Goal: Obtain resource: Download file/media

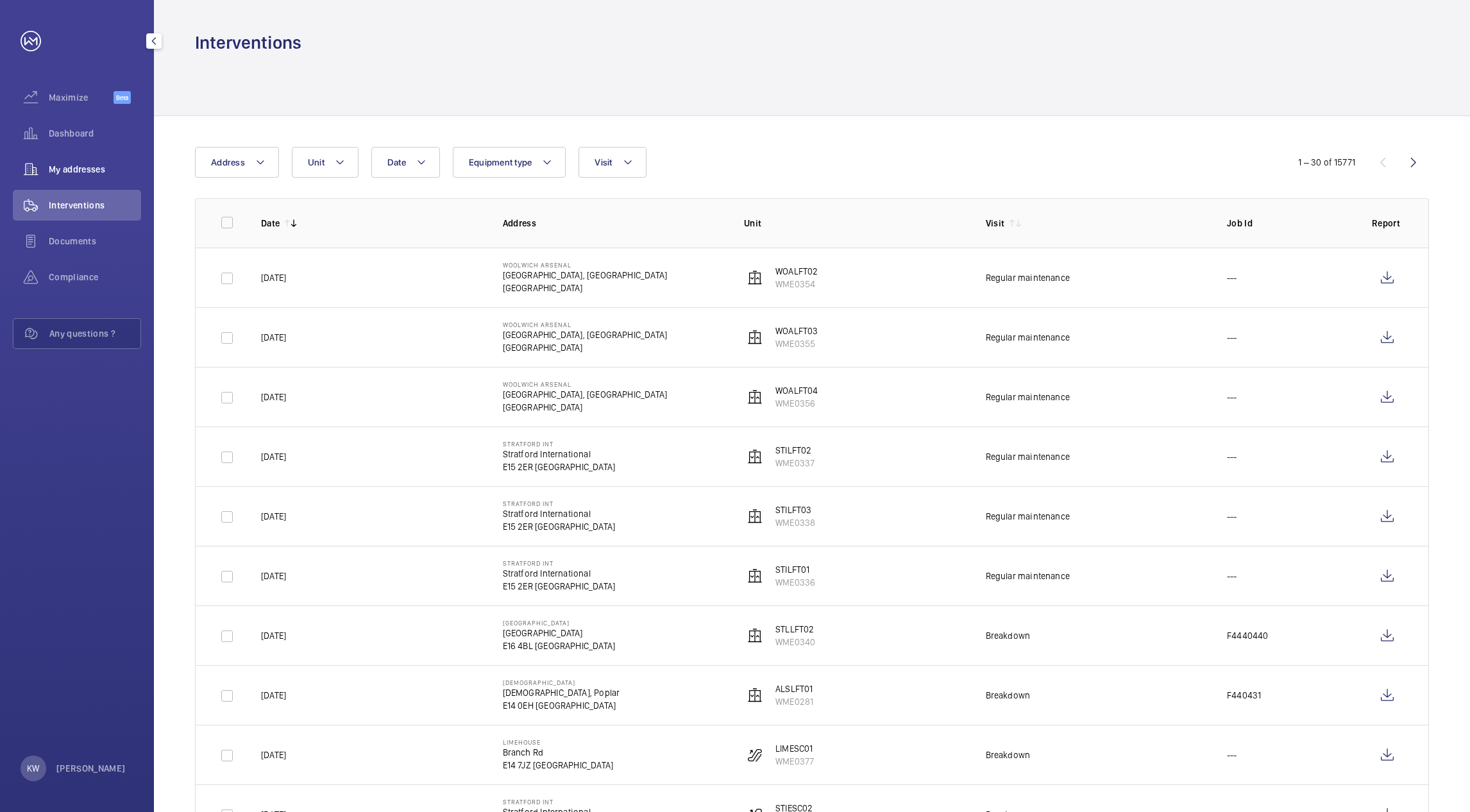
click at [76, 164] on span "My addresses" at bounding box center [95, 170] width 92 height 13
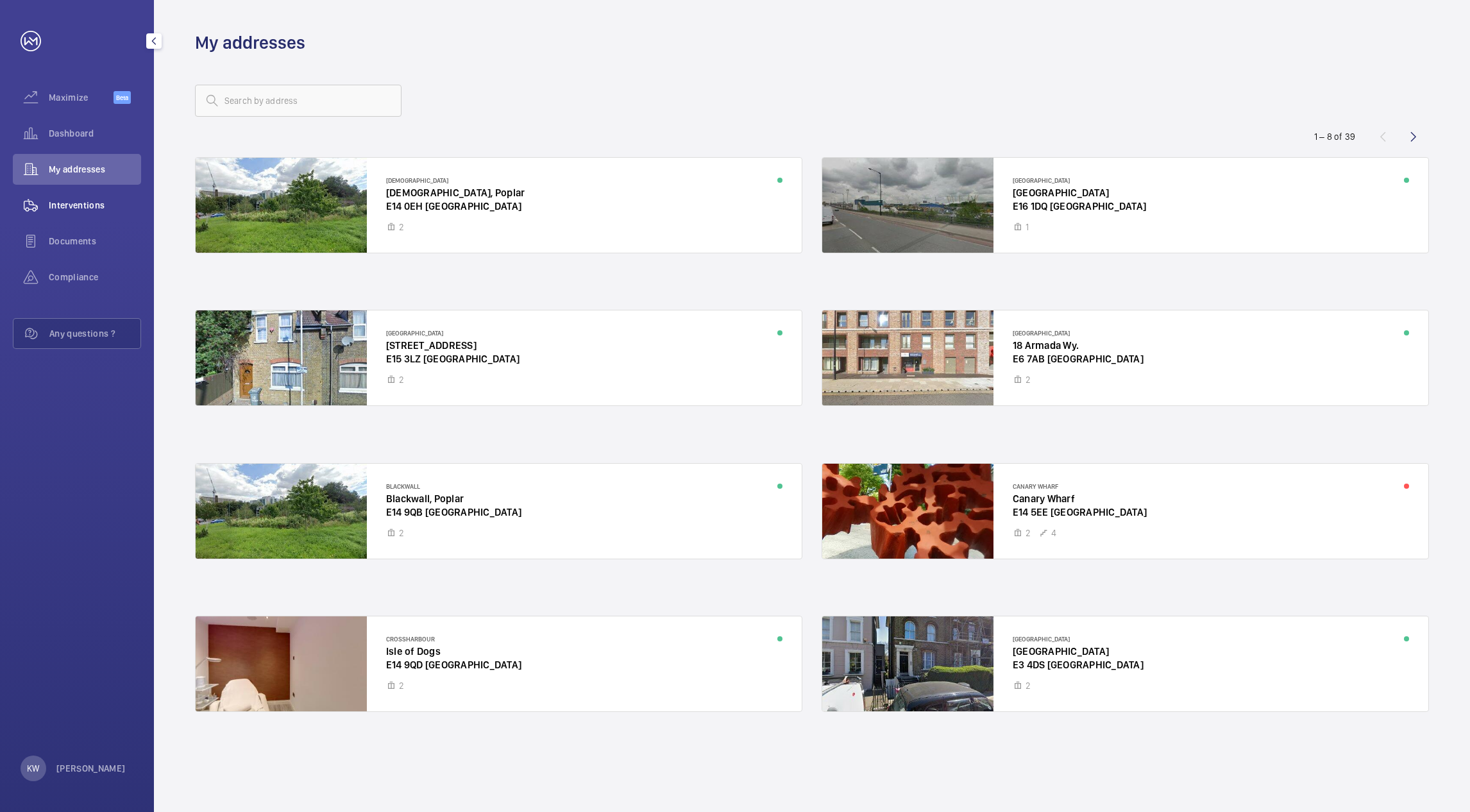
click at [67, 201] on span "Interventions" at bounding box center [95, 205] width 92 height 13
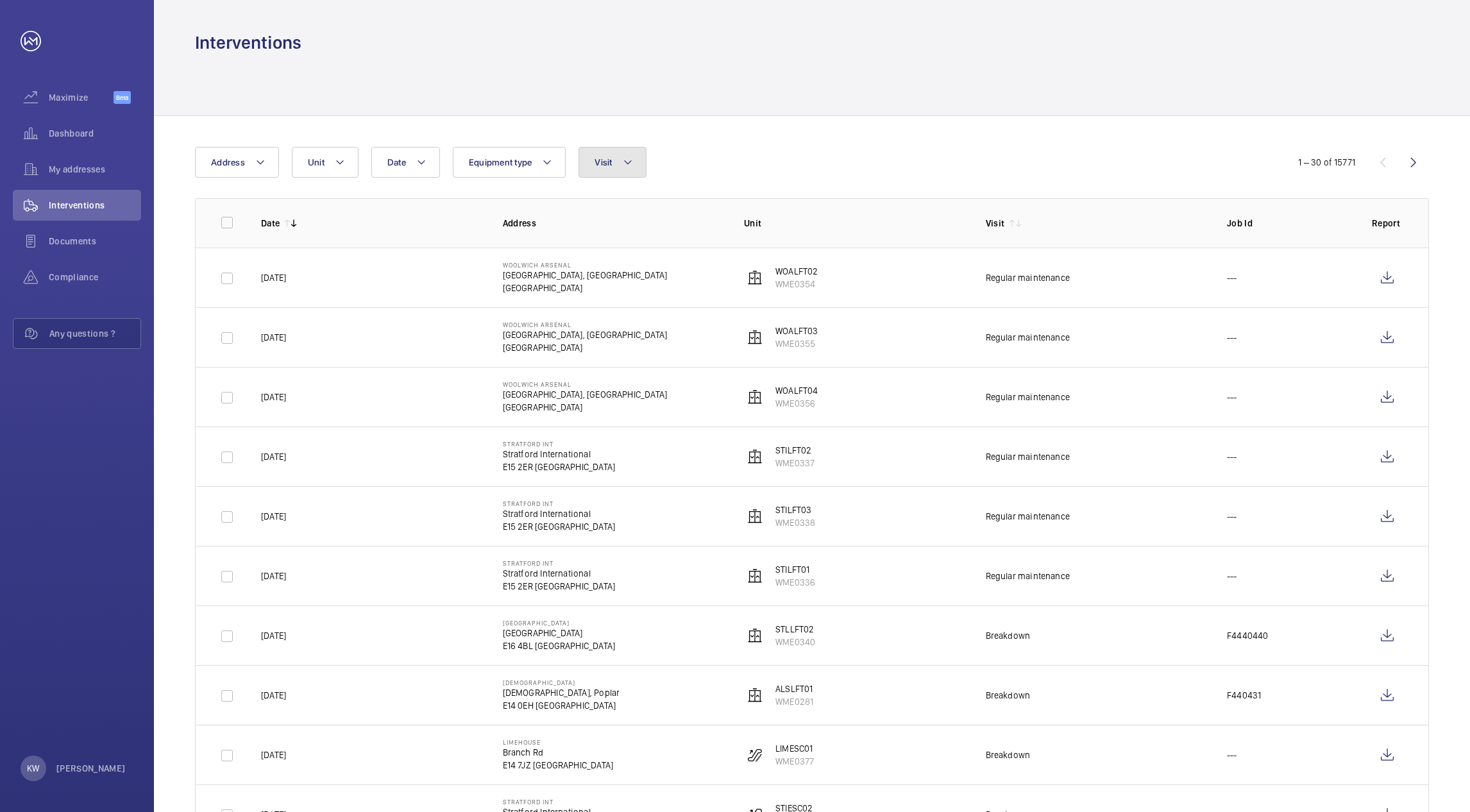
click at [602, 169] on mat-icon at bounding box center [628, 162] width 11 height 15
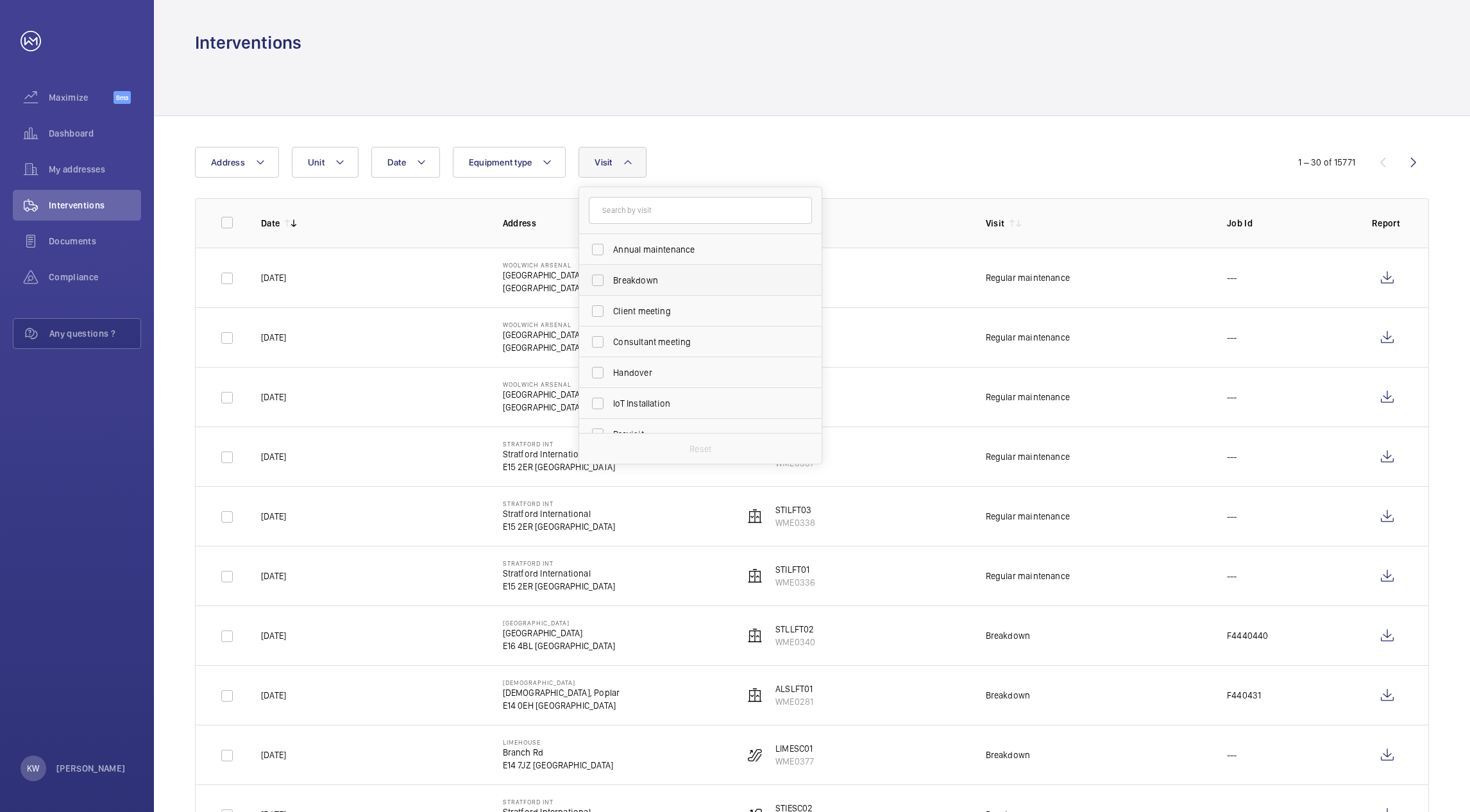
click at [602, 233] on label "Breakdown" at bounding box center [690, 281] width 223 height 31
click at [602, 233] on input "Breakdown" at bounding box center [598, 281] width 26 height 26
checkbox input "true"
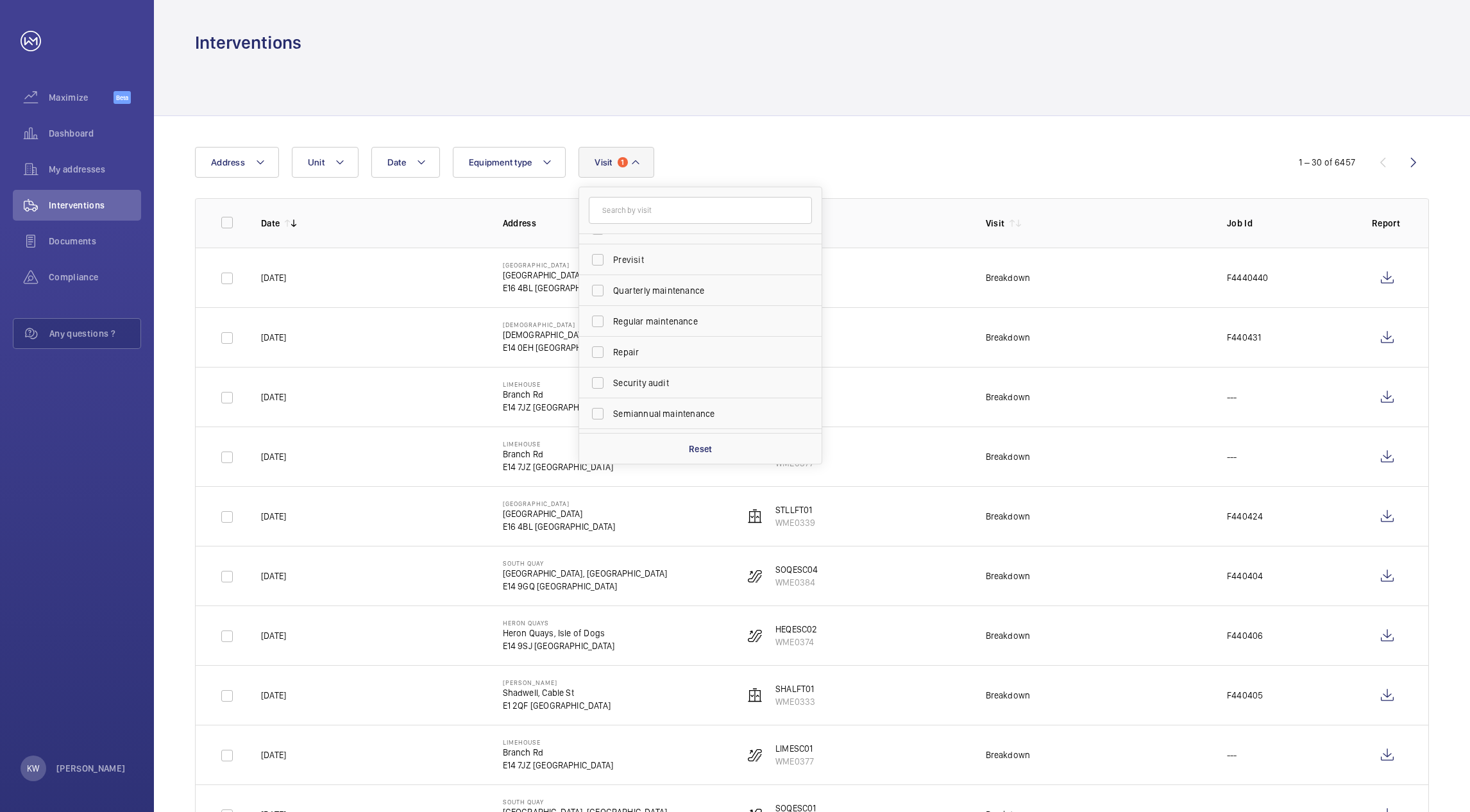
scroll to position [192, 0]
click at [602, 233] on span "Repair" at bounding box center [701, 334] width 176 height 13
click at [602, 233] on input "Repair" at bounding box center [598, 334] width 26 height 26
checkbox input "true"
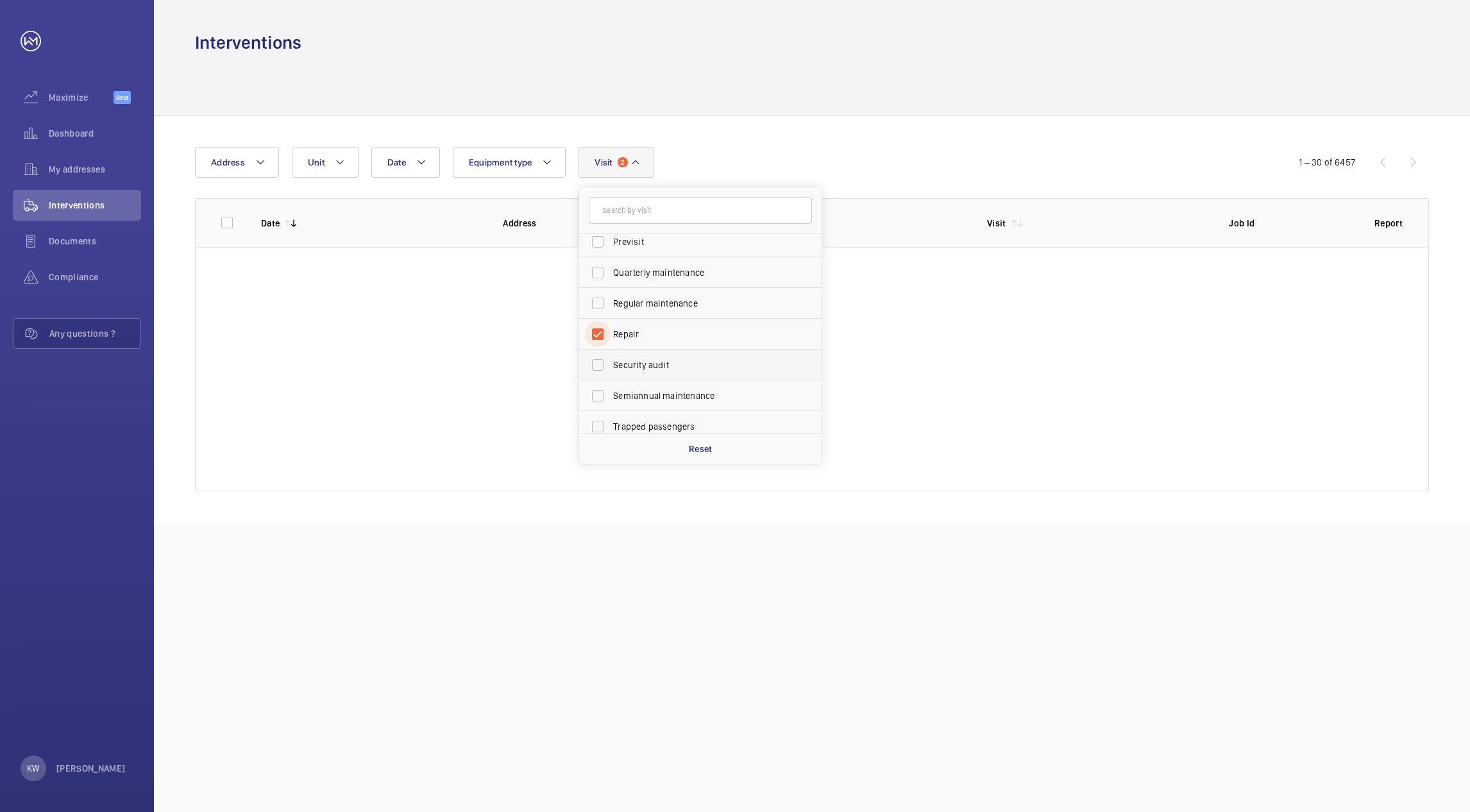
scroll to position [201, 0]
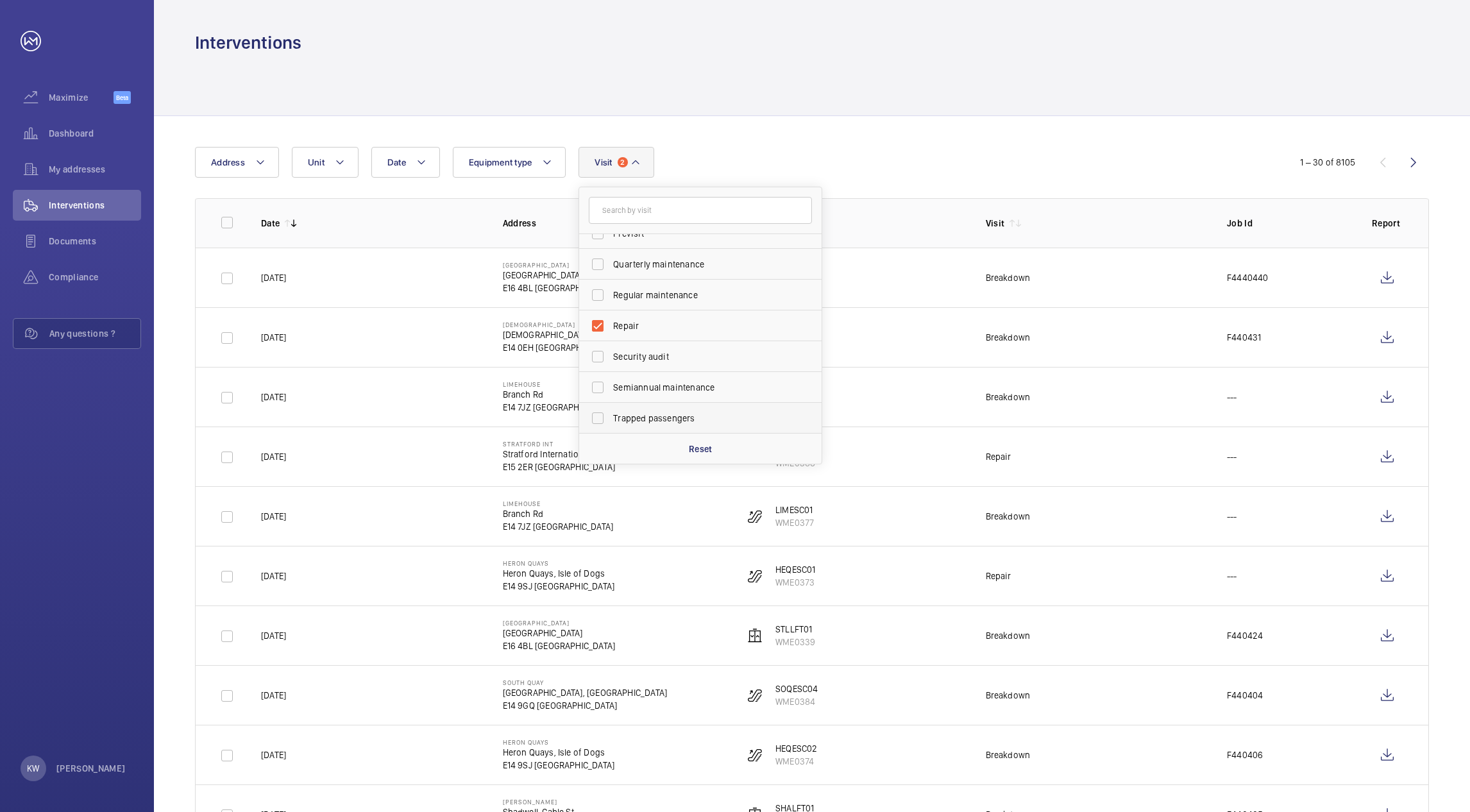
click at [602, 233] on span "Trapped passengers" at bounding box center [701, 419] width 176 height 13
click at [602, 233] on input "Trapped passengers" at bounding box center [598, 419] width 26 height 26
checkbox input "true"
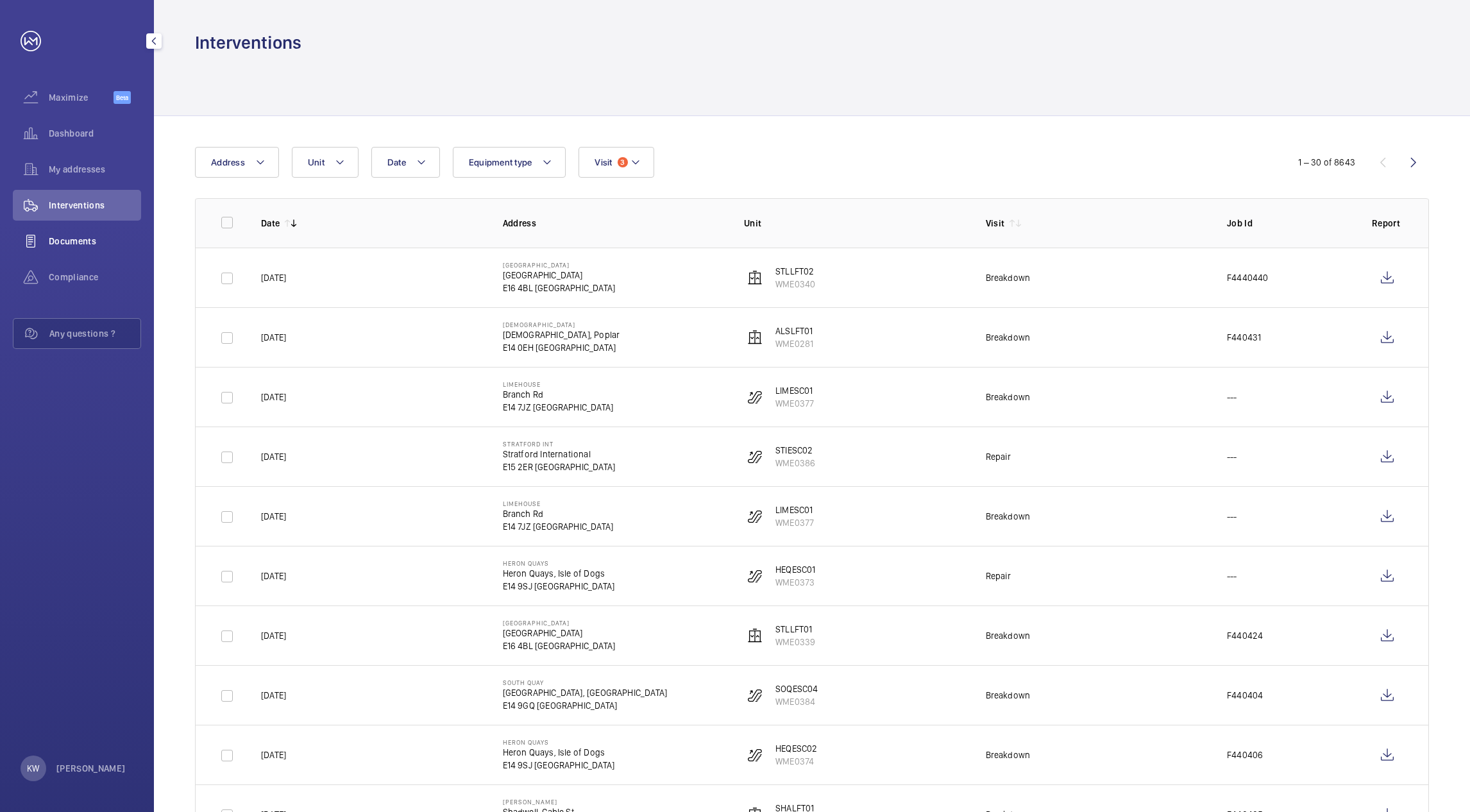
click at [93, 233] on span "Documents" at bounding box center [95, 241] width 92 height 13
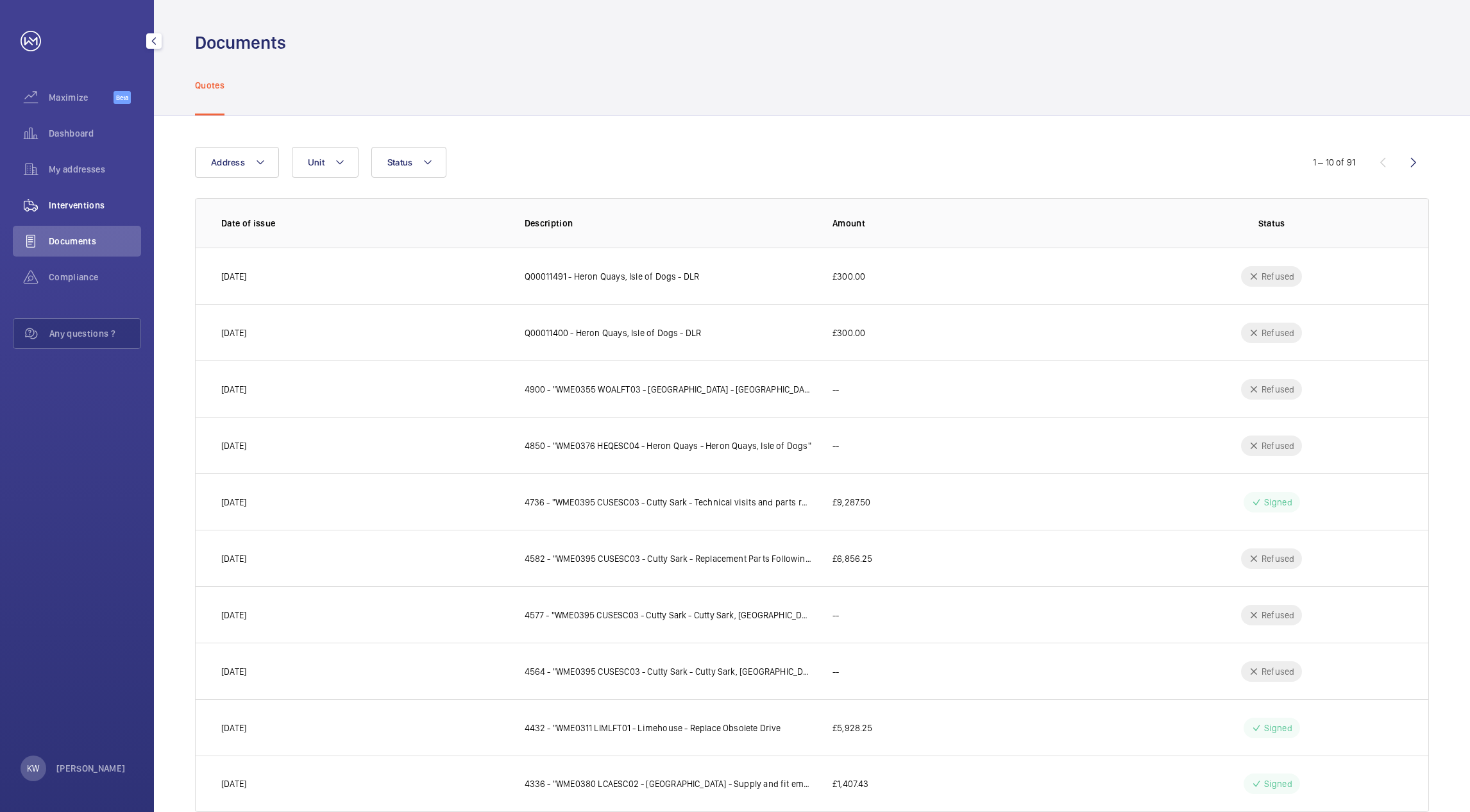
click at [82, 203] on span "Interventions" at bounding box center [95, 205] width 92 height 13
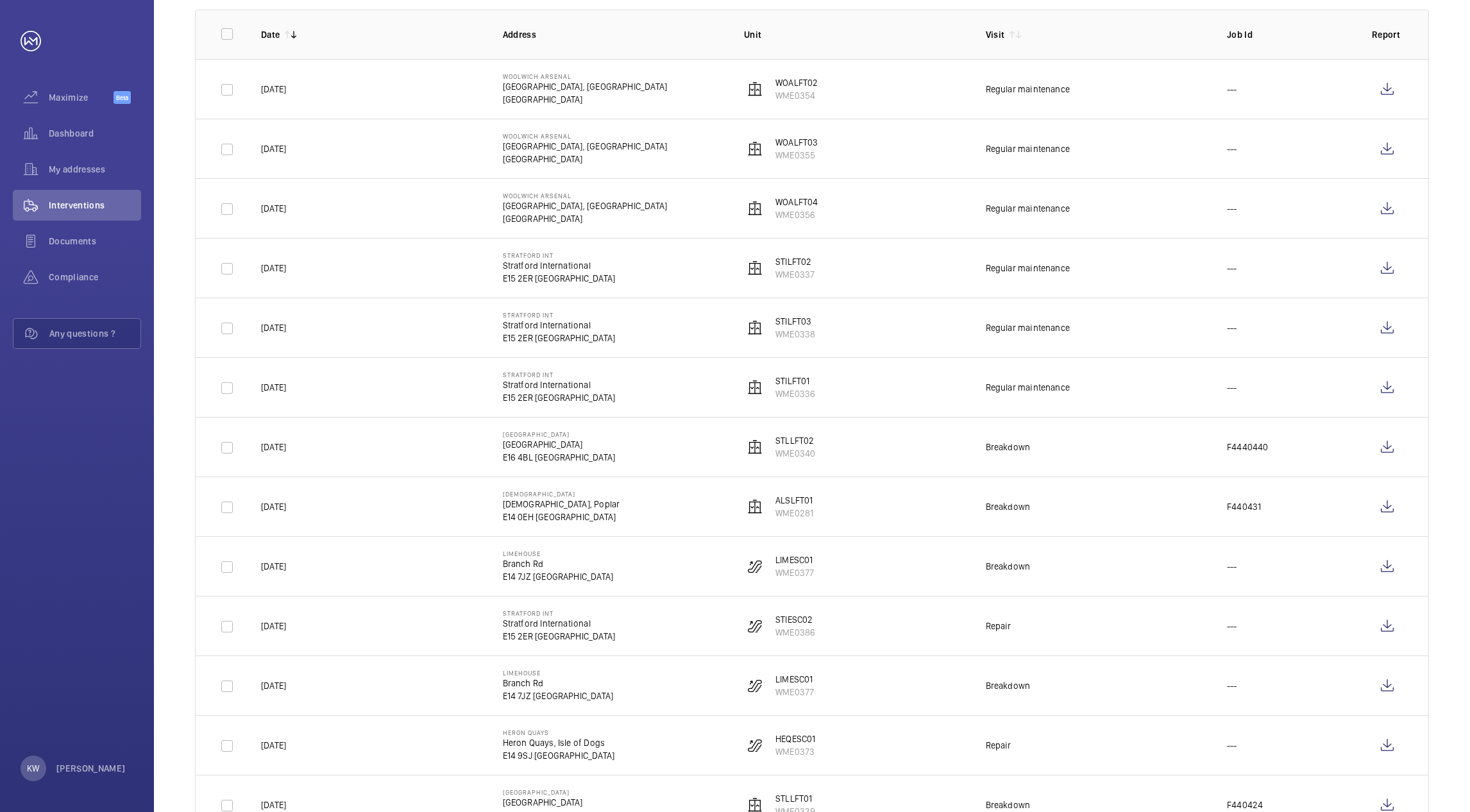
scroll to position [192, 0]
click at [602, 233] on wm-front-icon-button at bounding box center [1387, 443] width 31 height 31
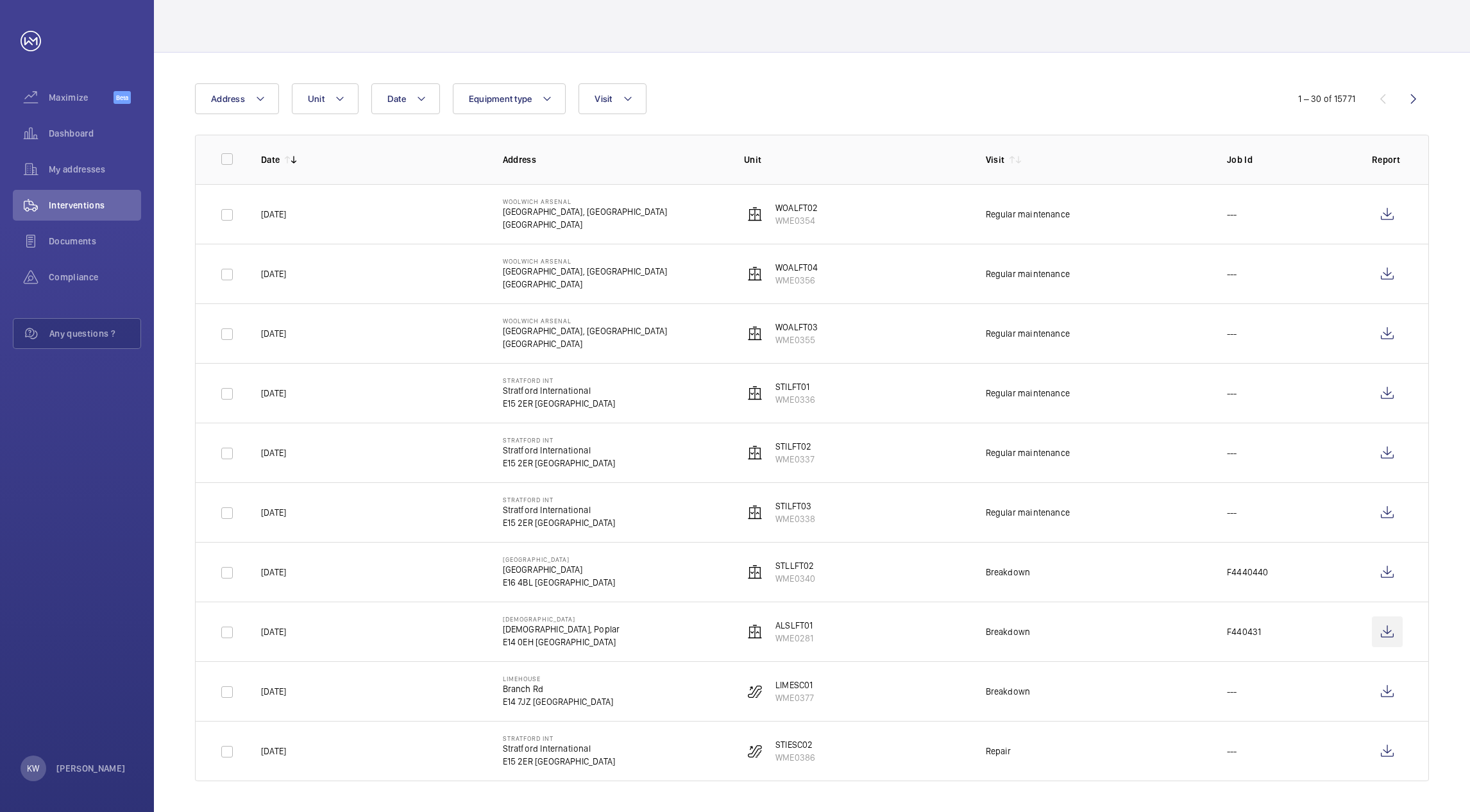
scroll to position [64, 0]
click at [1385, 633] on wm-front-icon-button at bounding box center [1387, 632] width 31 height 31
click at [759, 88] on div "Date Address Unit Equipment type Visit" at bounding box center [735, 99] width 1081 height 31
click at [763, 88] on div "Date Address Unit Equipment type Visit" at bounding box center [735, 99] width 1081 height 31
click at [909, 210] on td "WOALFT02 WME0354" at bounding box center [845, 214] width 242 height 60
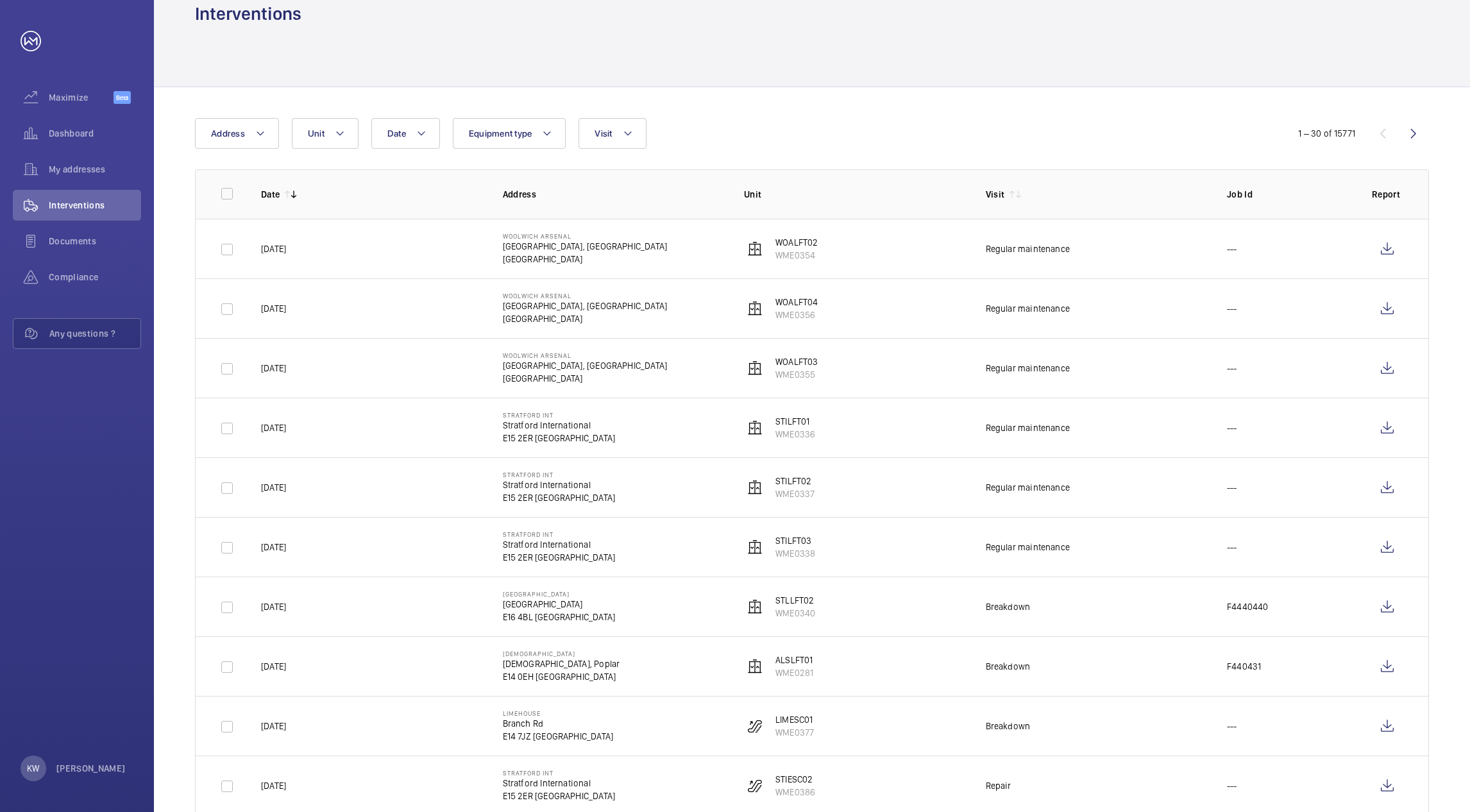
scroll to position [0, 0]
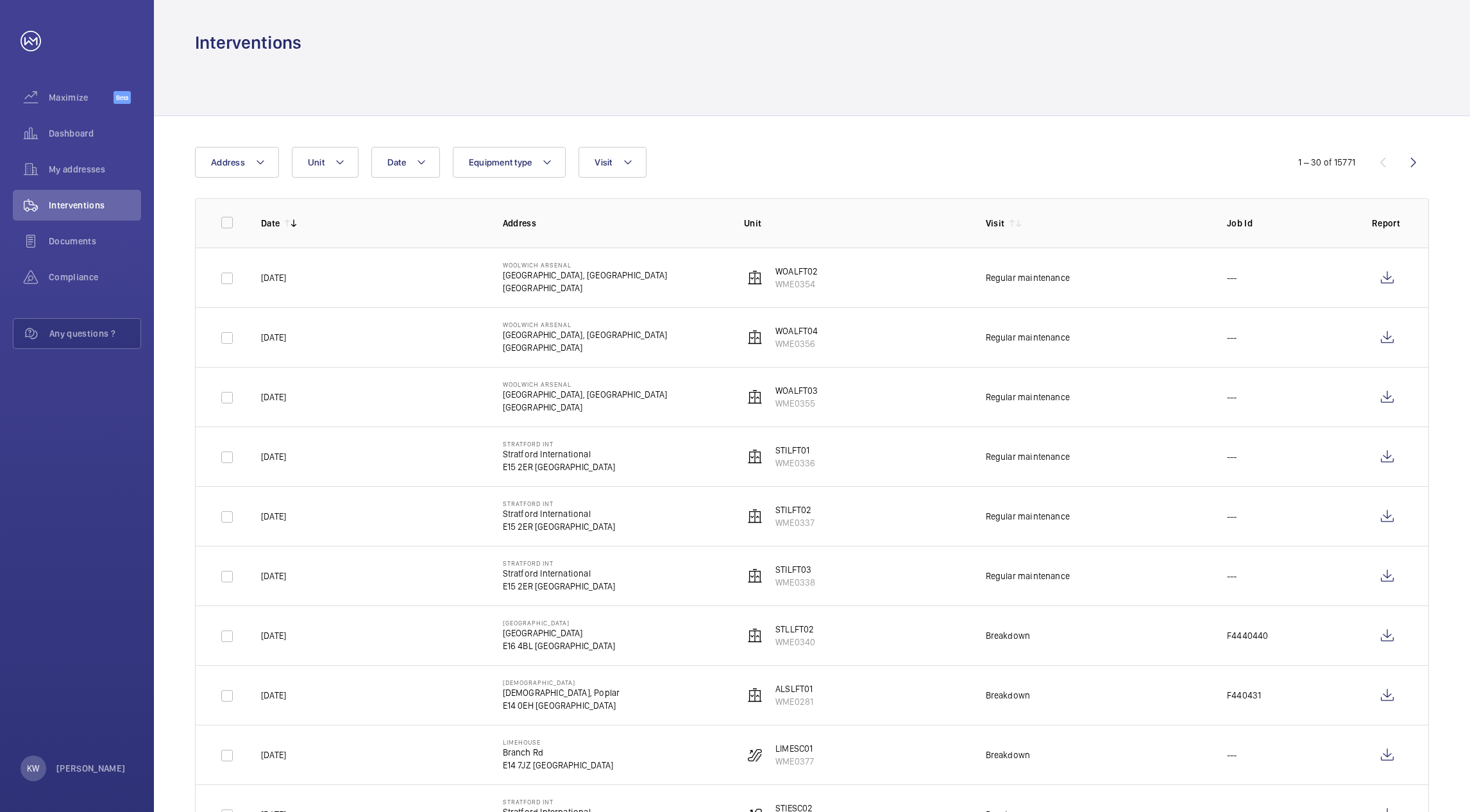
click at [906, 208] on th "Unit" at bounding box center [845, 222] width 242 height 49
drag, startPoint x: 899, startPoint y: 185, endPoint x: 894, endPoint y: 149, distance: 36.3
click at [898, 182] on wm-front-table "Date Address Unit Equipment type Visit 1 – 30 of 15771 Date Address Unit Visit …" at bounding box center [811, 496] width 1234 height 698
click at [883, 97] on div at bounding box center [811, 84] width 1234 height 61
click at [883, 110] on div at bounding box center [811, 84] width 1234 height 61
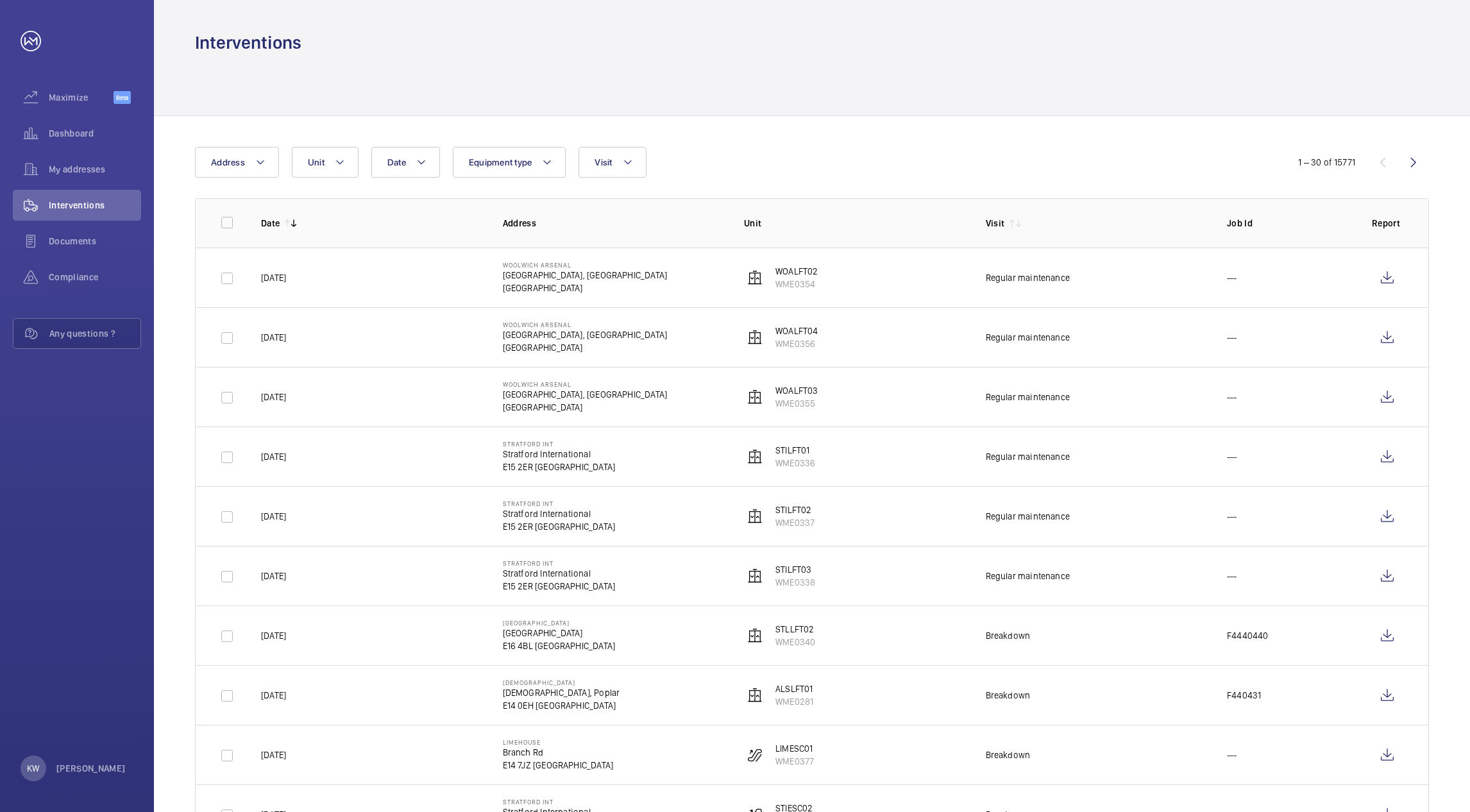
click at [881, 114] on div at bounding box center [811, 84] width 1234 height 61
click at [103, 172] on span "My addresses" at bounding box center [95, 170] width 92 height 13
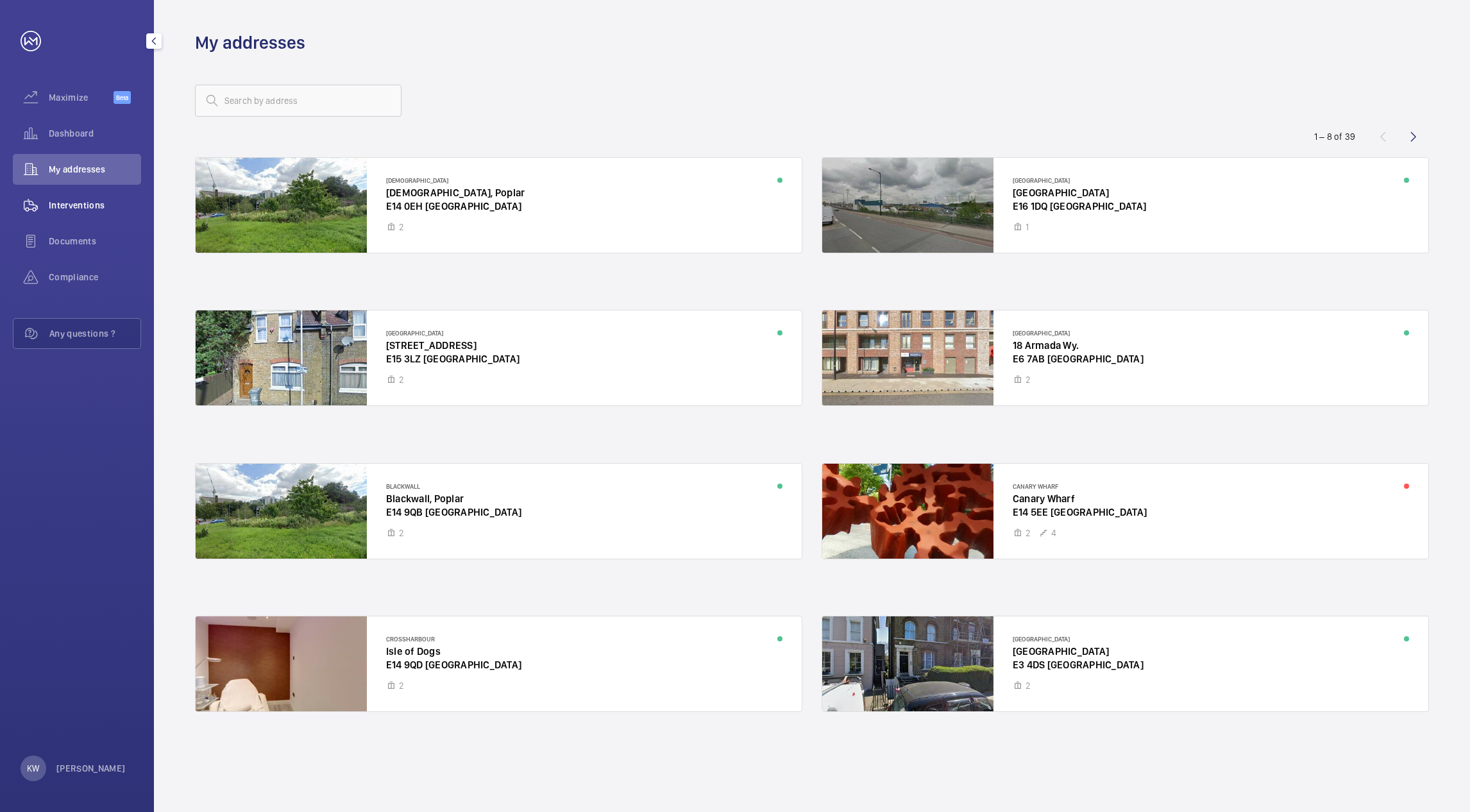
click at [96, 204] on span "Interventions" at bounding box center [95, 205] width 92 height 13
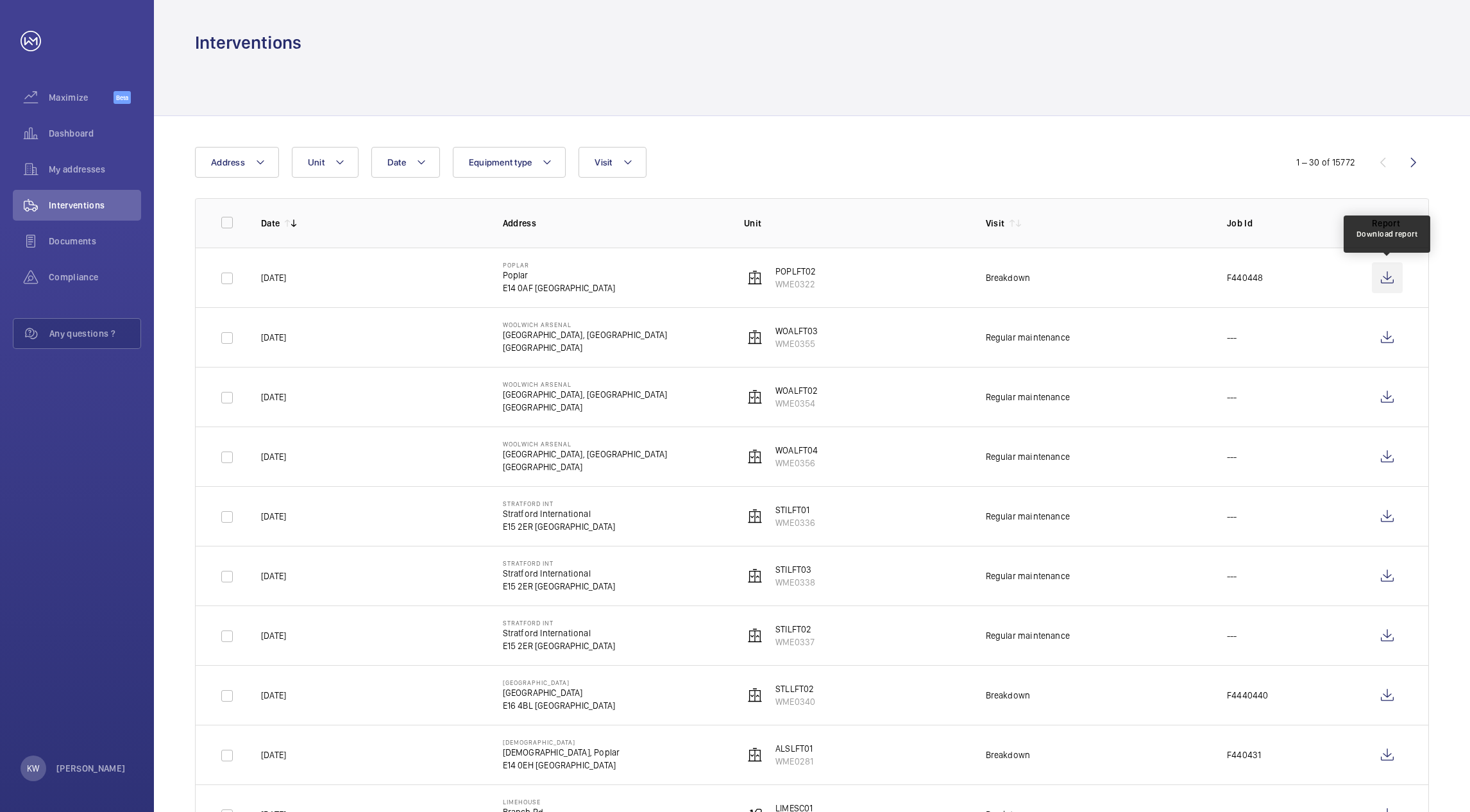
click at [1387, 276] on wm-front-icon-button at bounding box center [1387, 277] width 31 height 31
